Goal: Find specific page/section: Find specific page/section

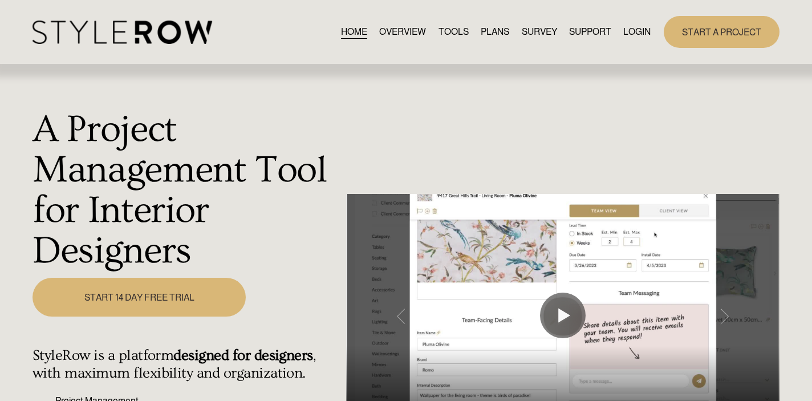
click at [645, 31] on link "LOGIN" at bounding box center [636, 32] width 27 height 15
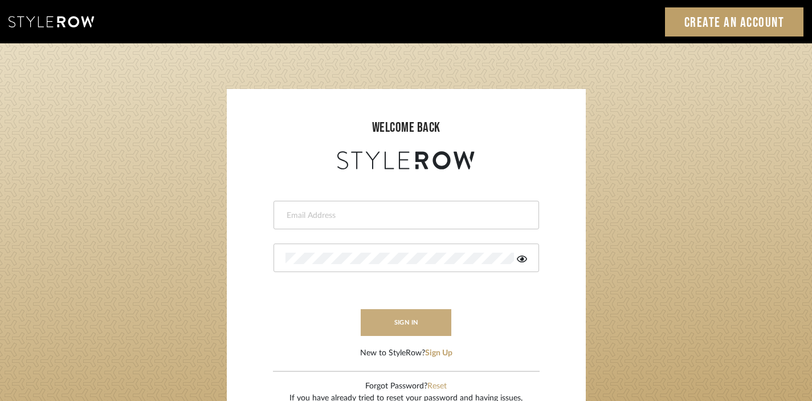
type input "divya.aok@gmail.com"
click at [402, 325] on button "sign in" at bounding box center [406, 322] width 91 height 27
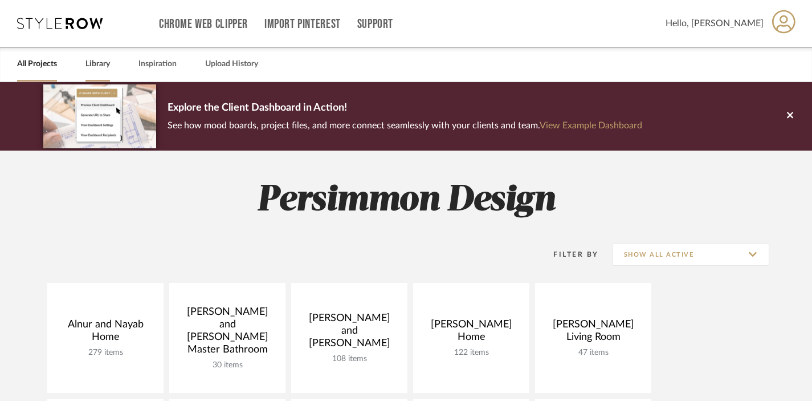
click at [103, 64] on link "Library" at bounding box center [98, 63] width 25 height 15
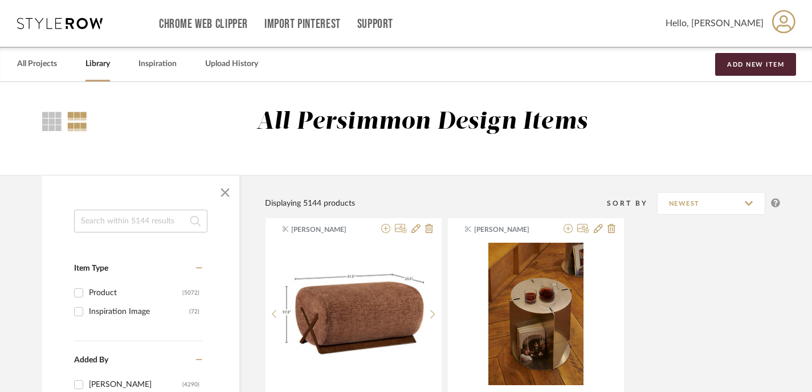
click at [129, 215] on input at bounding box center [140, 221] width 133 height 23
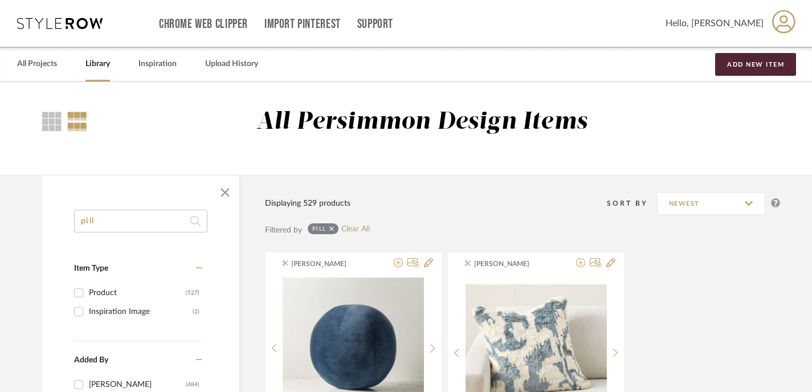
click at [146, 218] on input "pill" at bounding box center [140, 221] width 133 height 23
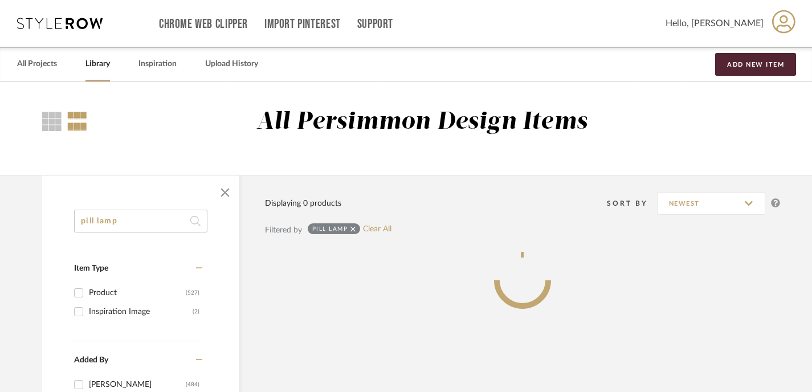
type input "pill lamp"
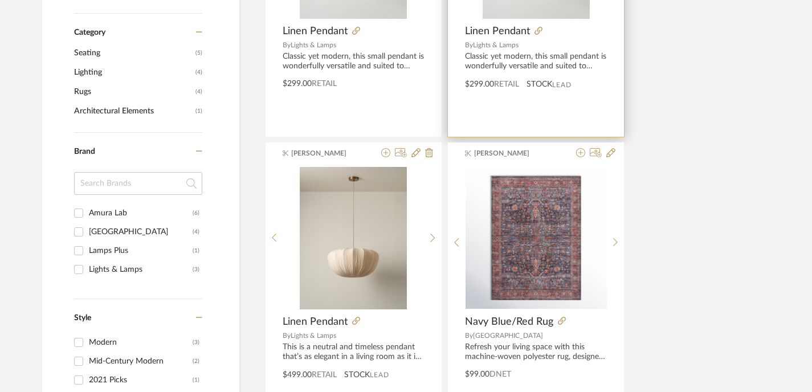
scroll to position [341, 0]
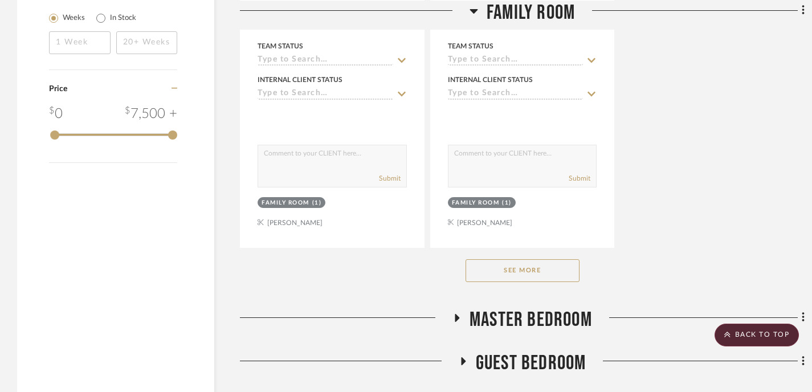
scroll to position [1618, 0]
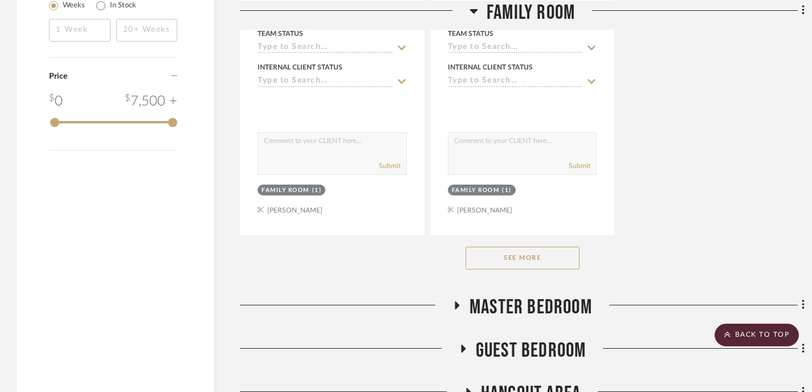
click at [553, 251] on button "See More" at bounding box center [523, 258] width 114 height 23
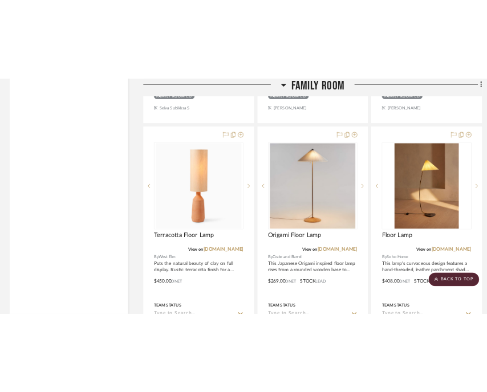
scroll to position [6331, 1]
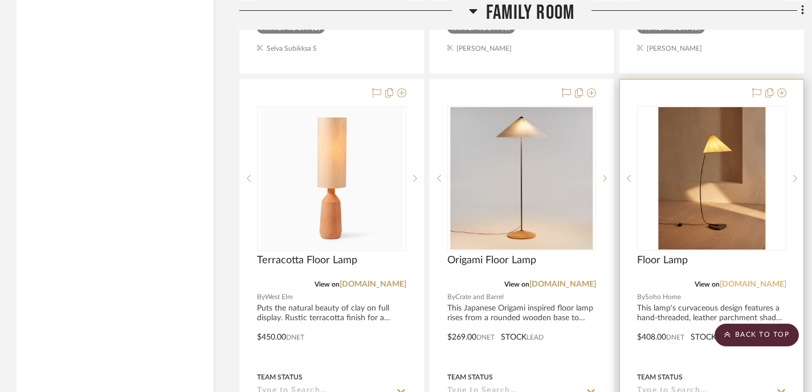
click at [767, 280] on link "[DOMAIN_NAME]" at bounding box center [753, 284] width 67 height 8
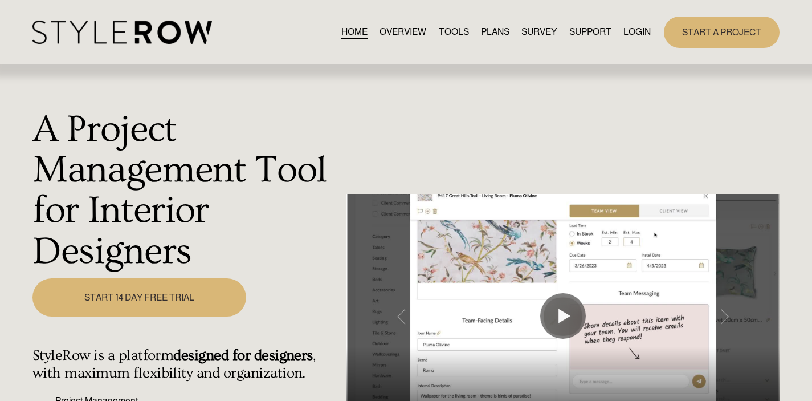
click at [596, 36] on div "START A PROJECT" at bounding box center [715, 32] width 129 height 31
click at [596, 33] on link "LOGIN" at bounding box center [637, 32] width 27 height 15
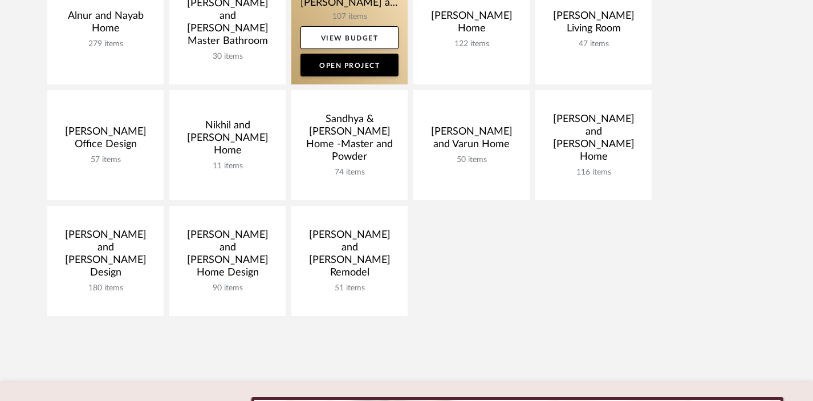
scroll to position [310, 0]
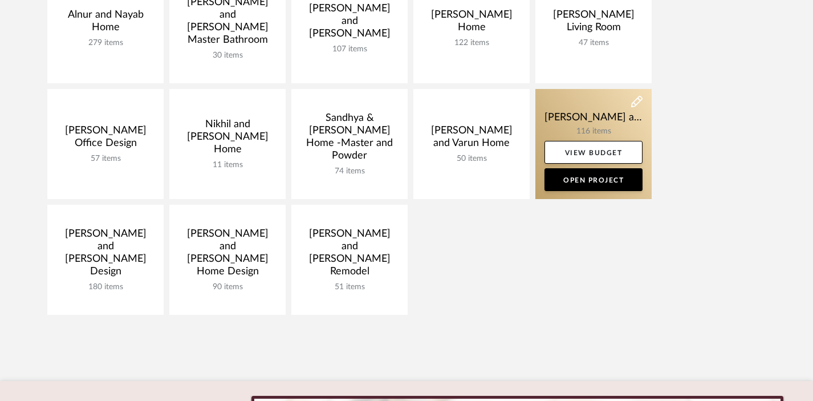
click at [601, 129] on link at bounding box center [593, 144] width 116 height 110
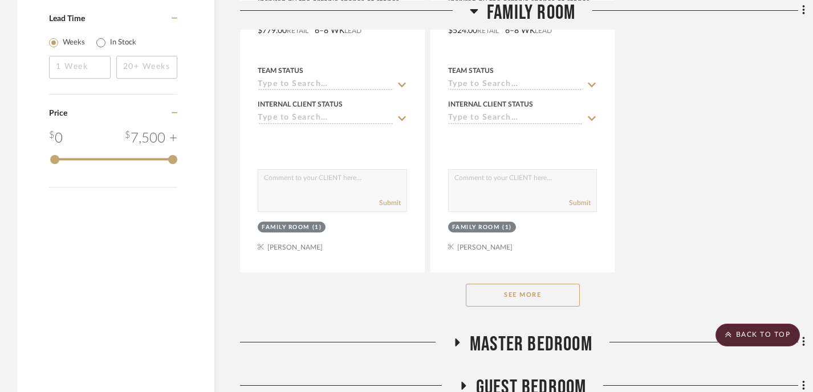
scroll to position [1593, 0]
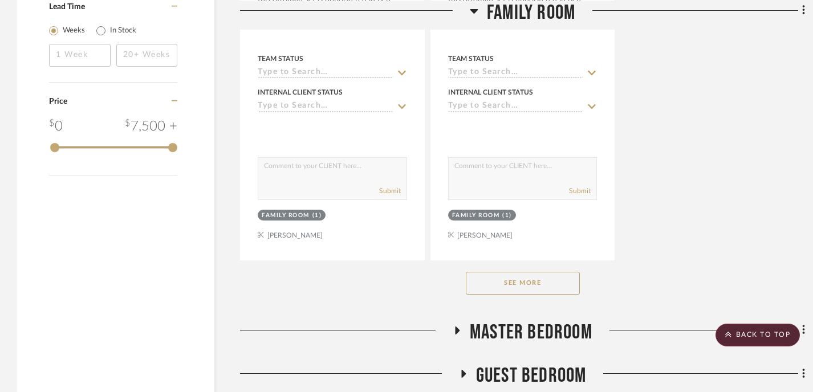
click at [535, 281] on button "See More" at bounding box center [523, 283] width 114 height 23
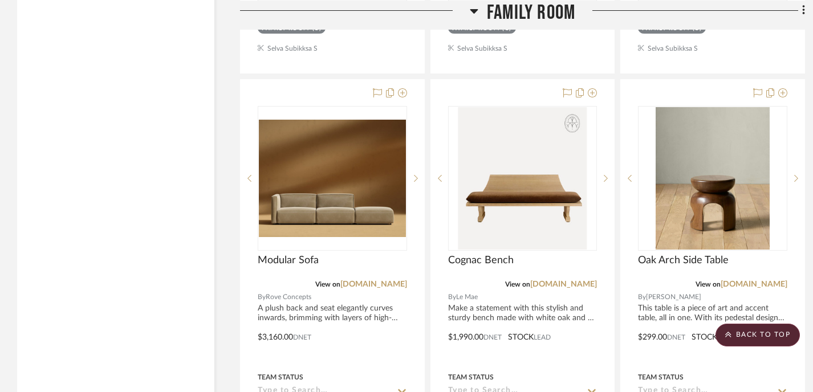
scroll to position [5823, 0]
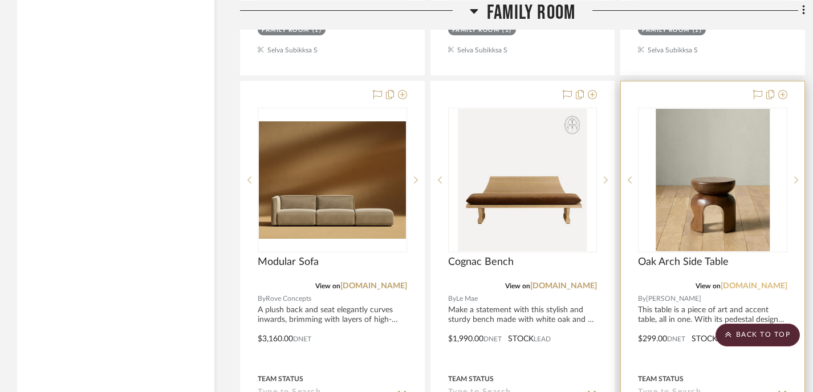
click at [755, 282] on link "[DOMAIN_NAME]" at bounding box center [754, 286] width 67 height 8
